Goal: Task Accomplishment & Management: Manage account settings

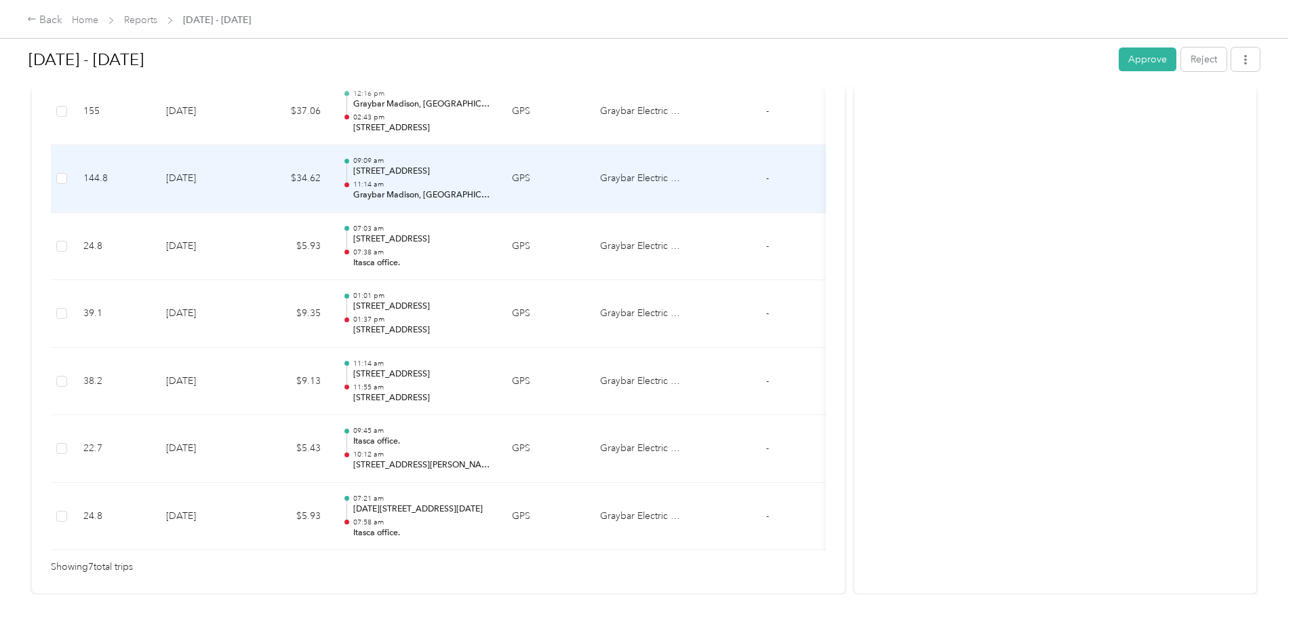
scroll to position [422, 0]
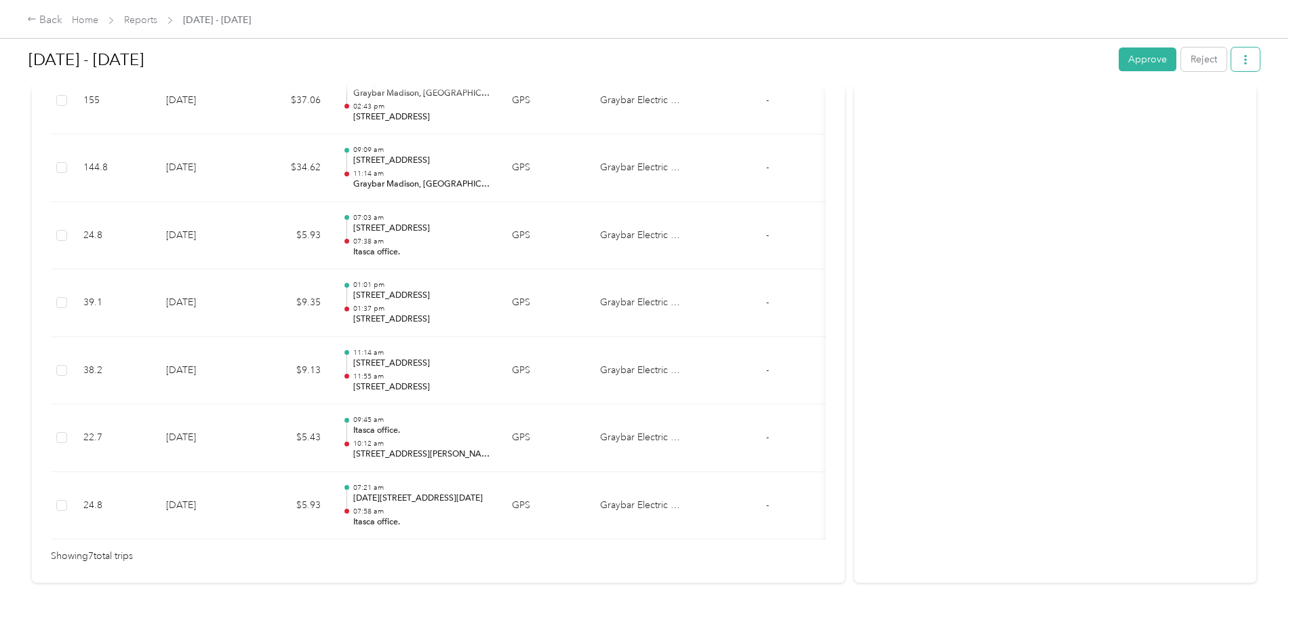
click at [1231, 68] on button "button" at bounding box center [1245, 59] width 28 height 24
click at [691, 224] on td "Graybar Electric Company, Inc" at bounding box center [640, 236] width 102 height 68
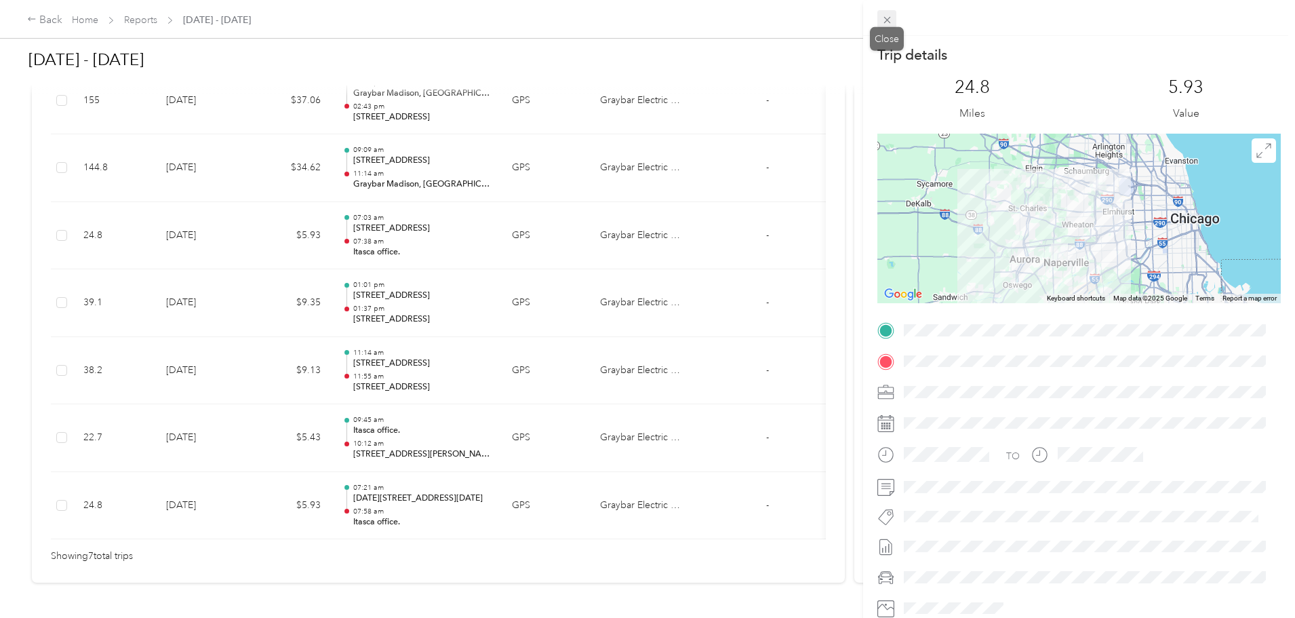
click at [889, 22] on icon at bounding box center [886, 20] width 7 height 7
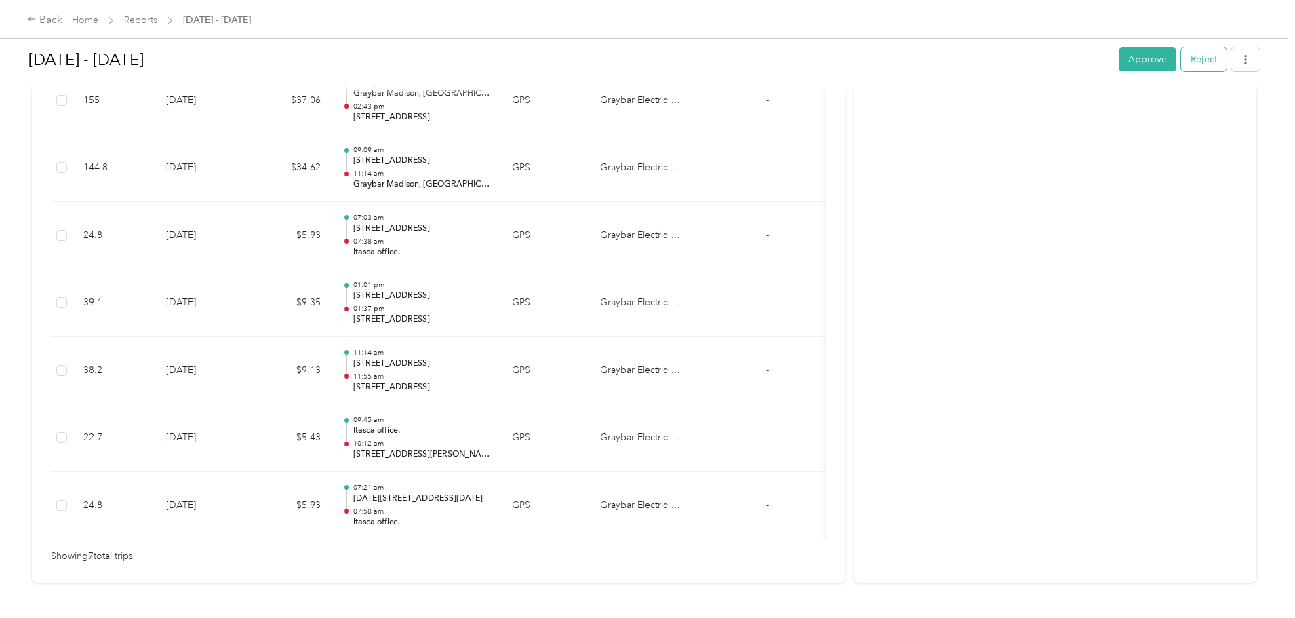
click at [1181, 63] on button "Reject" at bounding box center [1203, 59] width 45 height 24
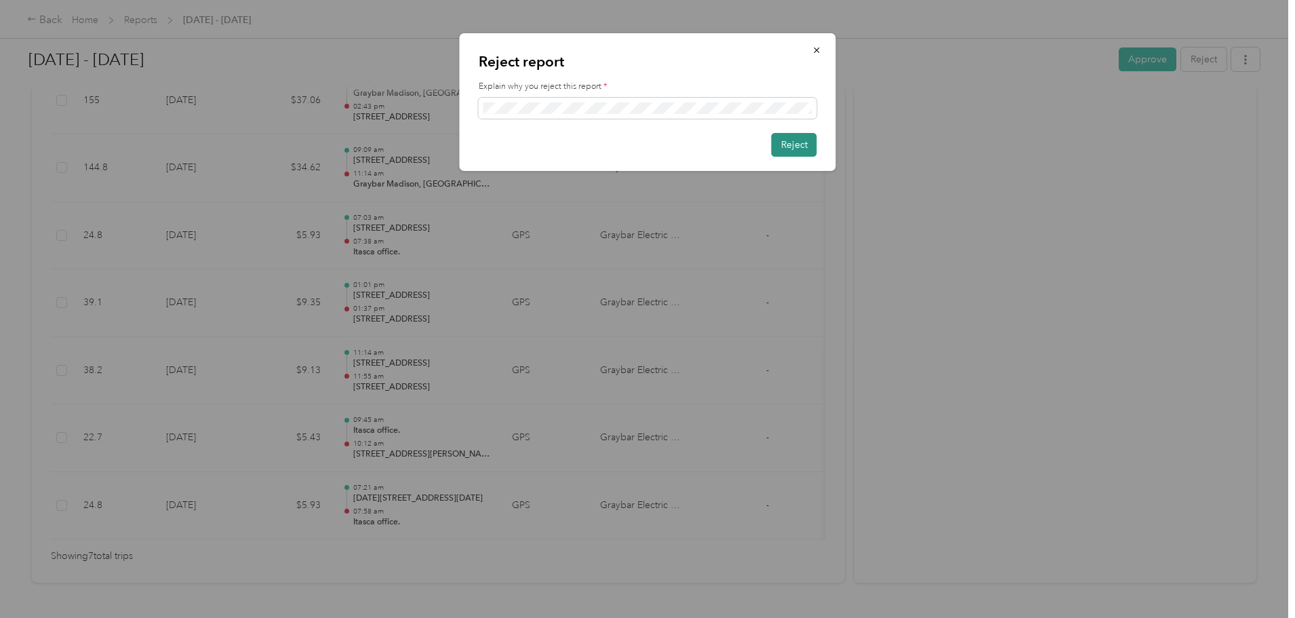
scroll to position [0, 0]
click at [791, 147] on button "Reject" at bounding box center [793, 145] width 45 height 24
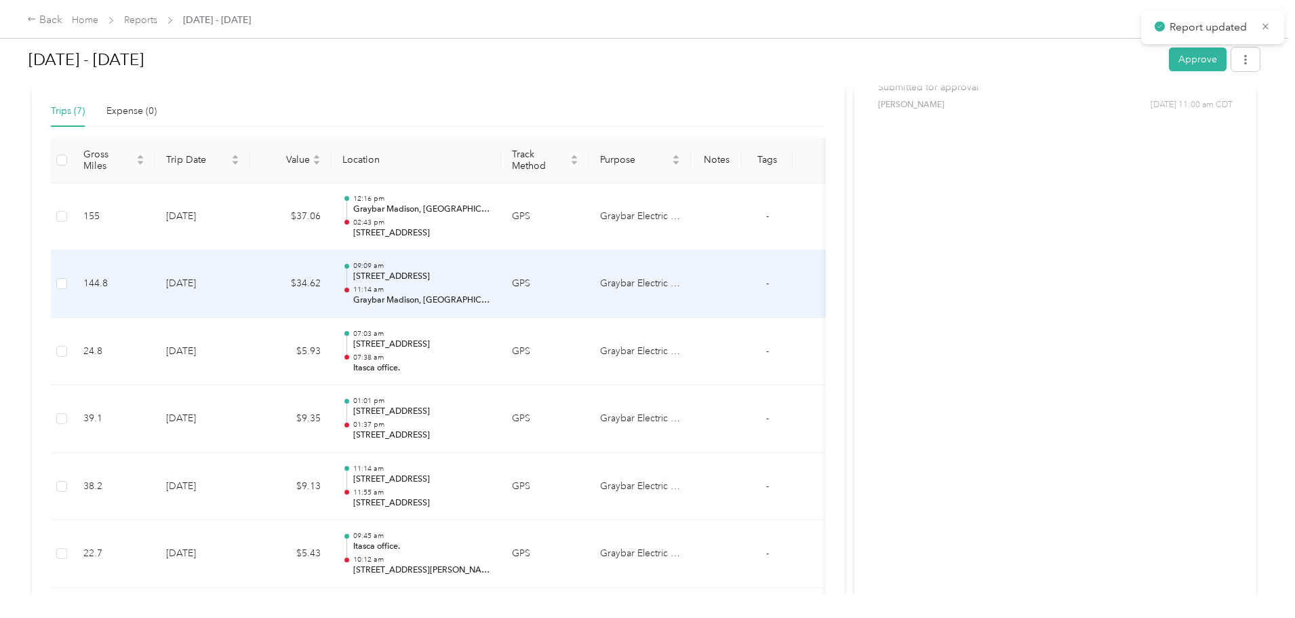
scroll to position [226, 0]
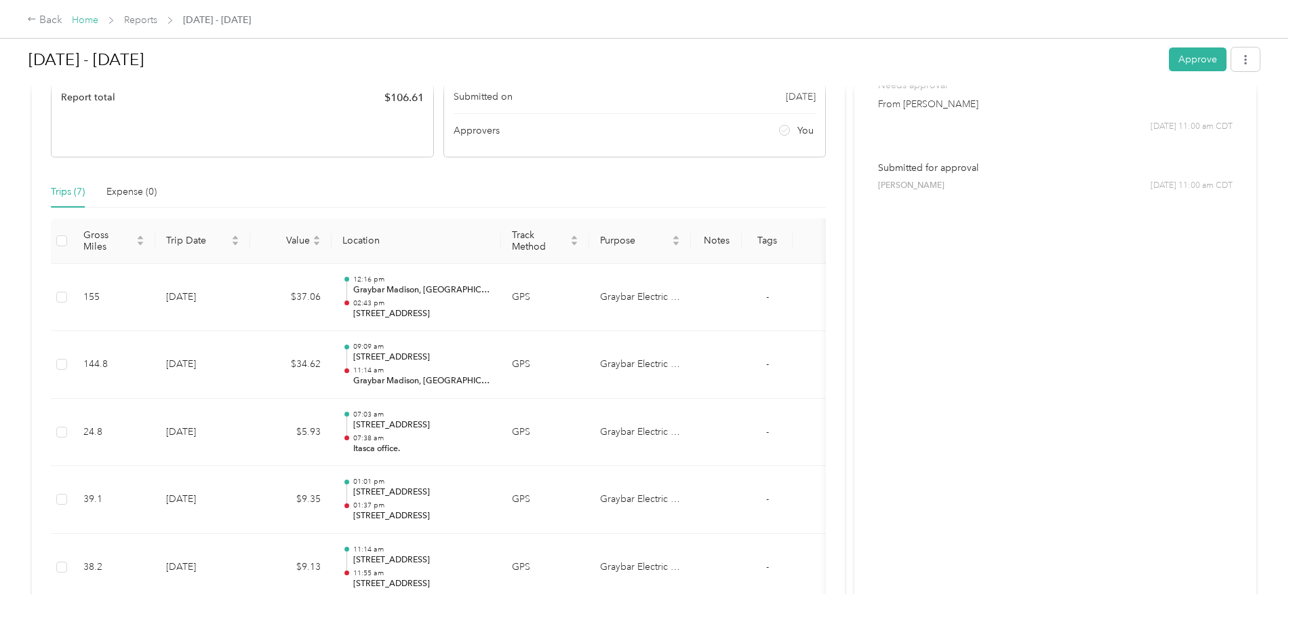
click at [98, 20] on link "Home" at bounding box center [85, 20] width 26 height 12
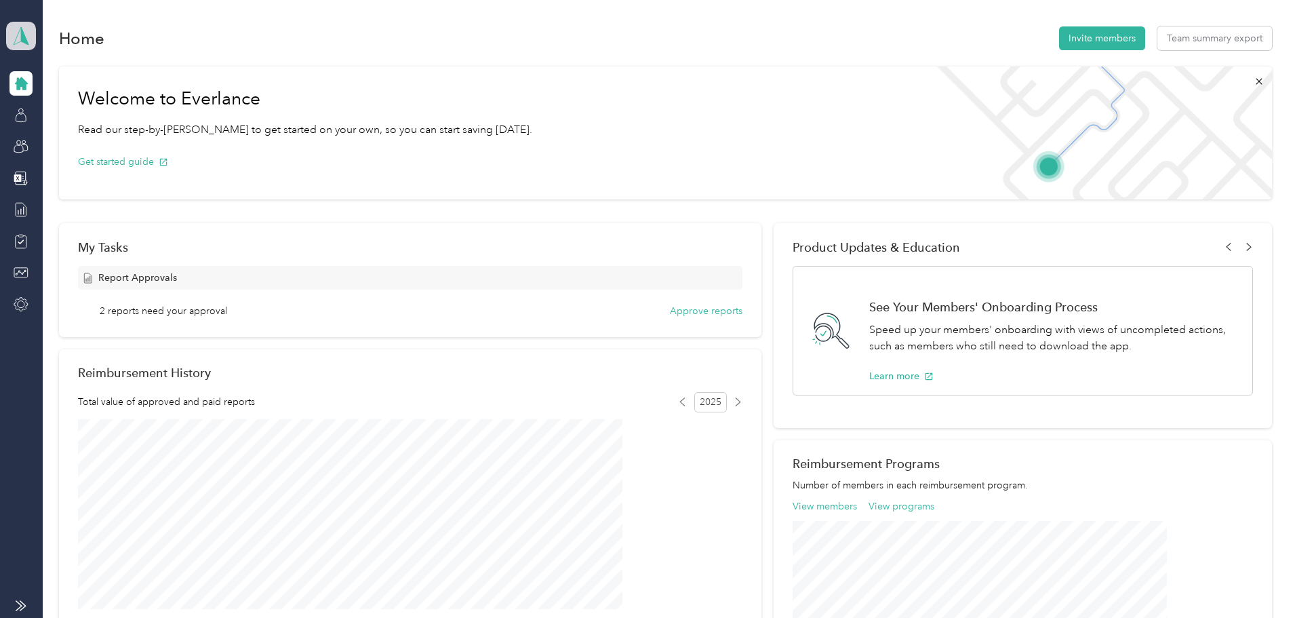
click at [26, 37] on polygon at bounding box center [24, 35] width 7 height 18
click at [56, 111] on div "Team dashboard" at bounding box center [55, 111] width 75 height 14
click at [688, 308] on button "Approve reports" at bounding box center [706, 311] width 73 height 14
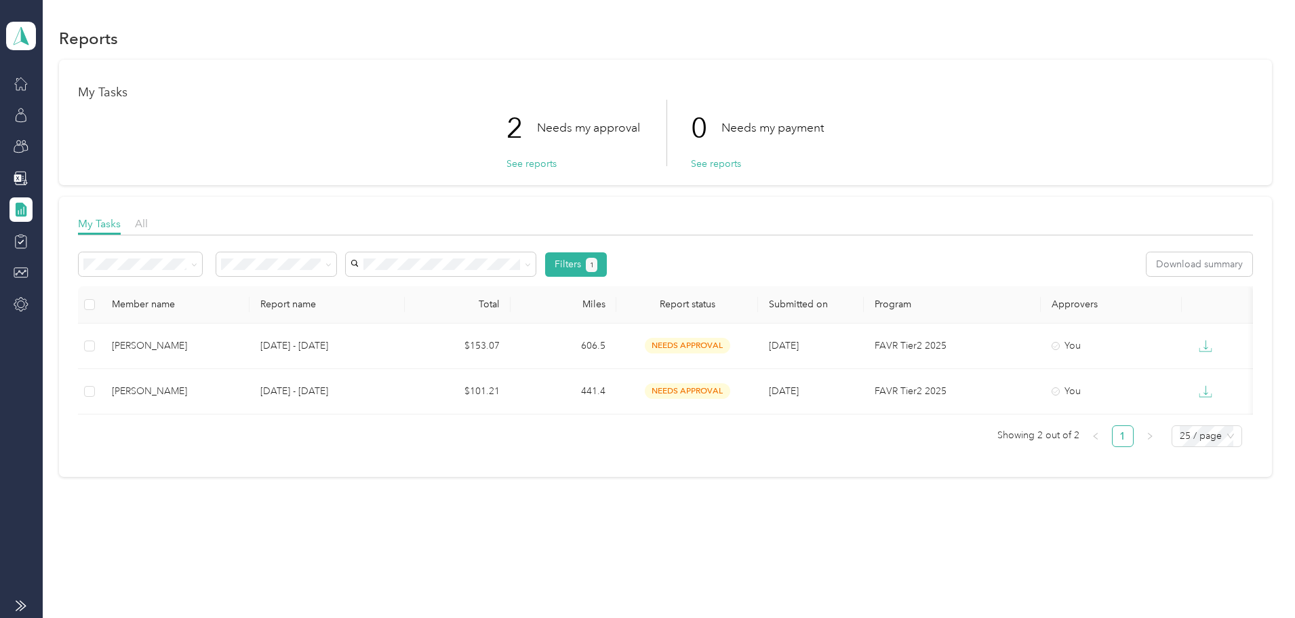
scroll to position [9, 0]
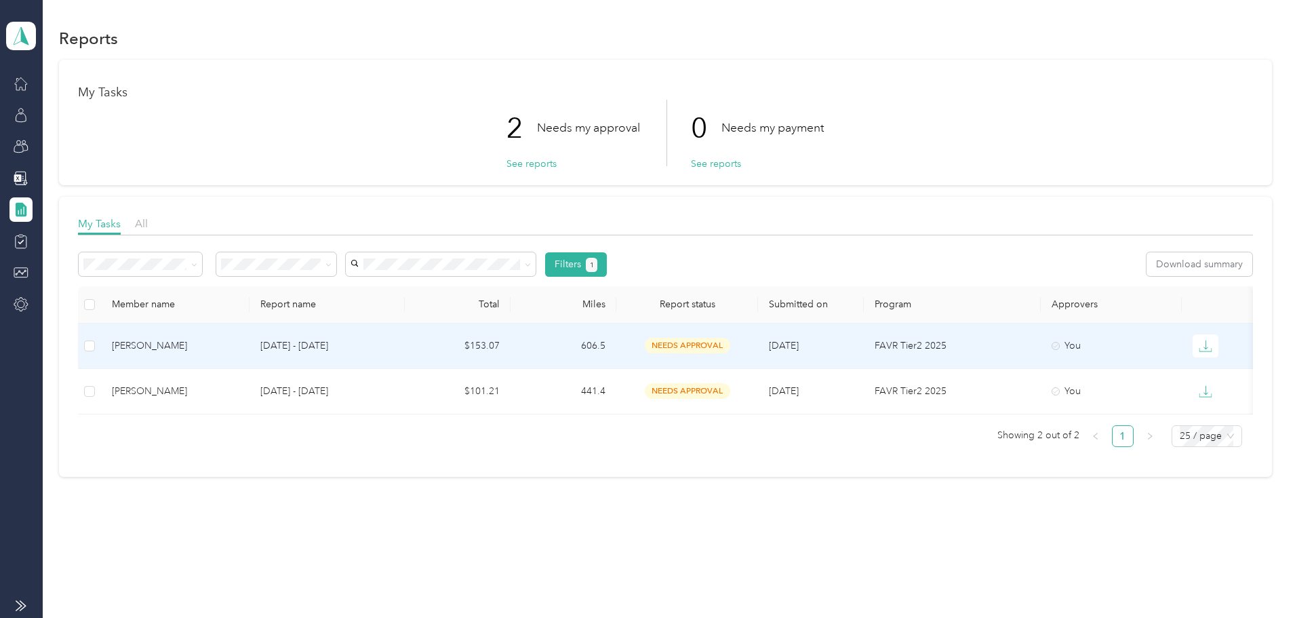
click at [405, 332] on td "[DATE] - [DATE]" at bounding box center [326, 345] width 155 height 45
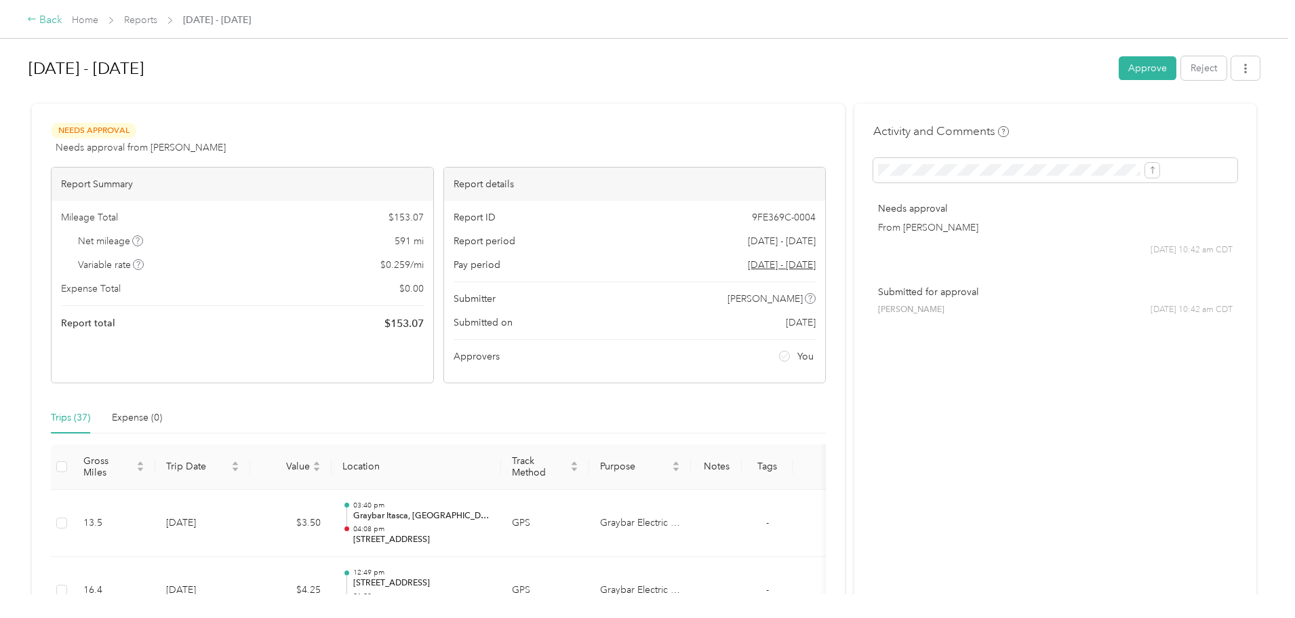
click at [62, 20] on div "Back" at bounding box center [44, 20] width 35 height 16
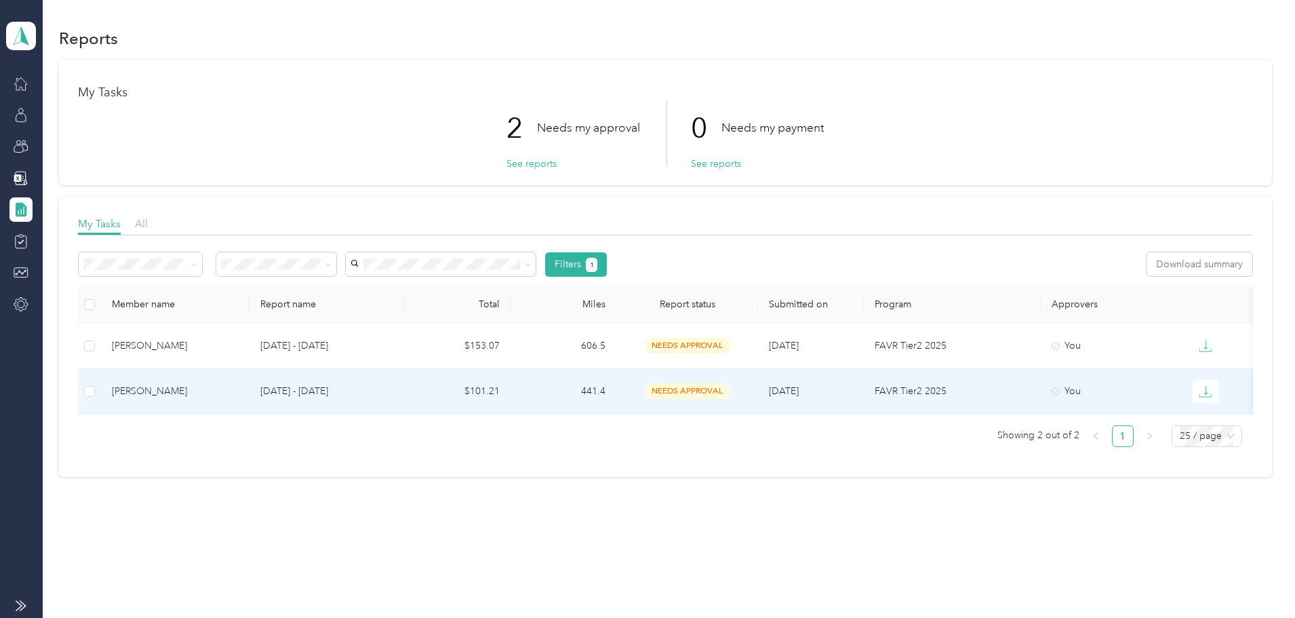
click at [239, 386] on div "[PERSON_NAME]" at bounding box center [175, 391] width 127 height 15
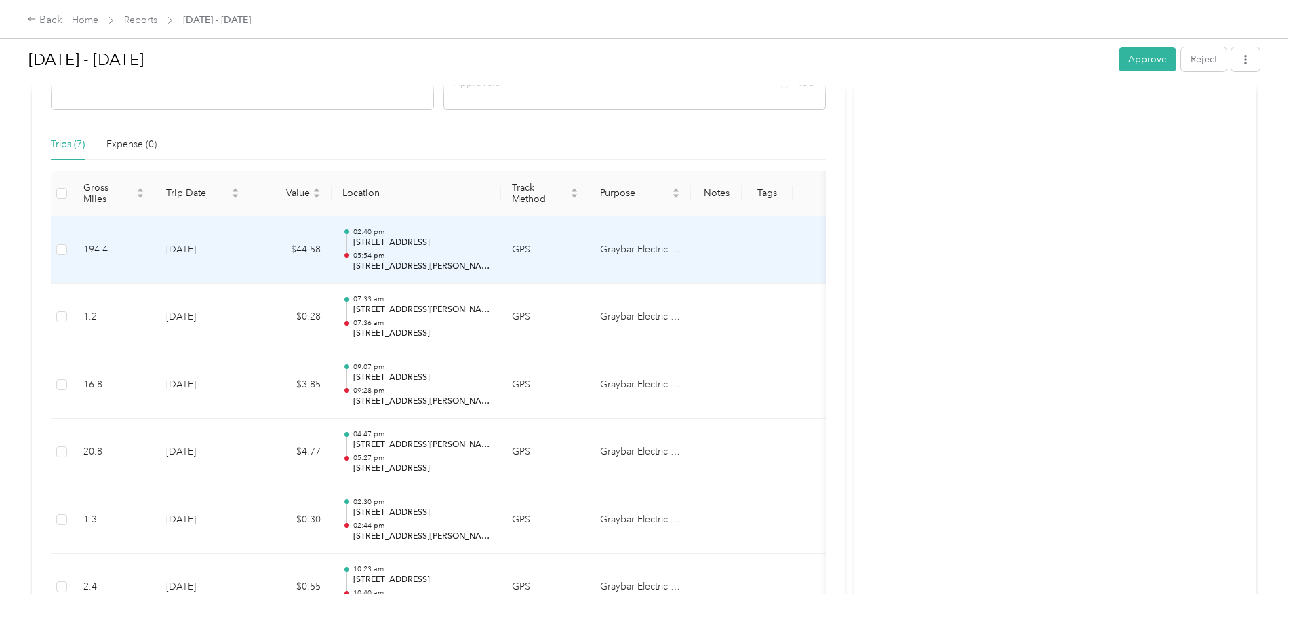
scroll to position [271, 0]
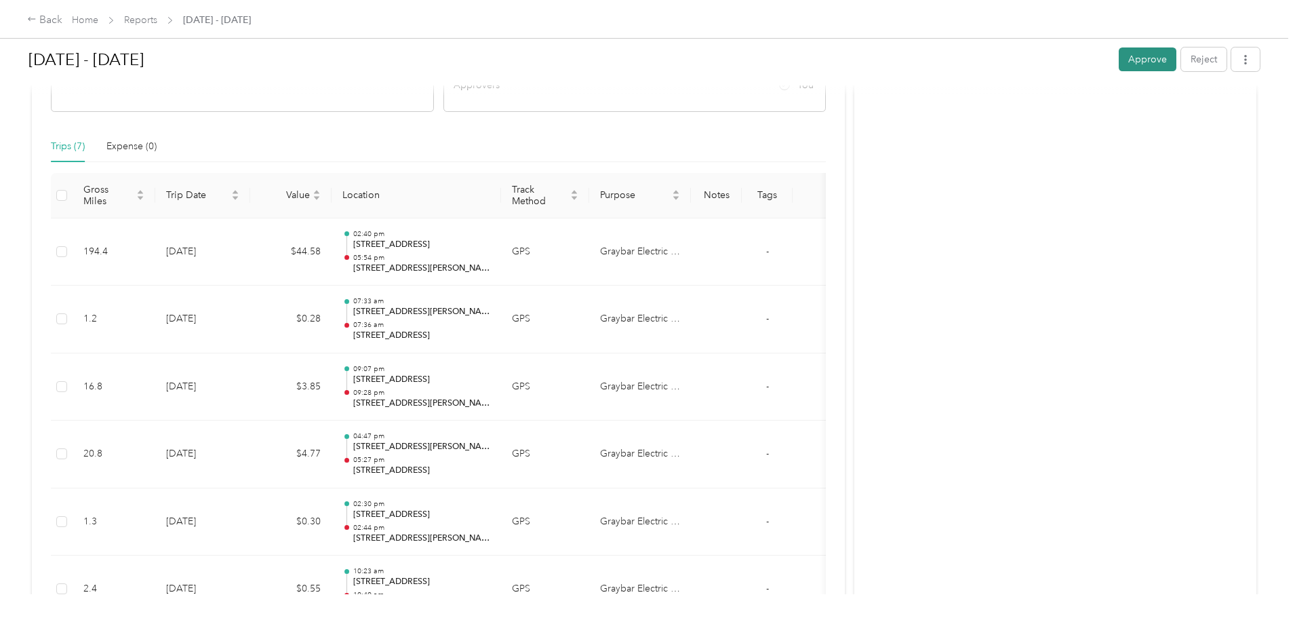
click at [1119, 54] on button "Approve" at bounding box center [1148, 59] width 58 height 24
click at [978, 308] on div "Activity and Comments Needs payment From [PERSON_NAME] [PERSON_NAME] [DATE] 08:…" at bounding box center [1055, 284] width 402 height 902
click at [98, 20] on link "Home" at bounding box center [85, 20] width 26 height 12
